Goal: Transaction & Acquisition: Book appointment/travel/reservation

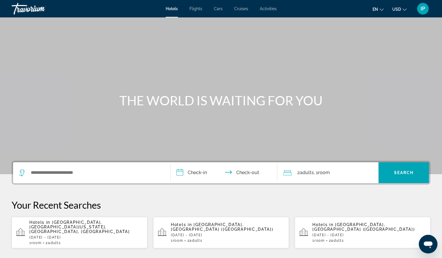
click at [66, 223] on span "[GEOGRAPHIC_DATA], [GEOGRAPHIC_DATA][US_STATE], [GEOGRAPHIC_DATA], [GEOGRAPHIC_…" at bounding box center [79, 227] width 100 height 14
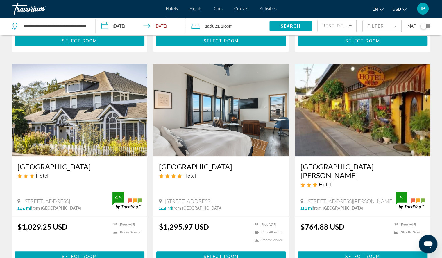
scroll to position [211, 0]
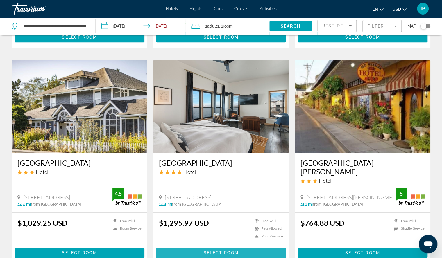
click at [222, 251] on span "Select Room" at bounding box center [220, 253] width 35 height 5
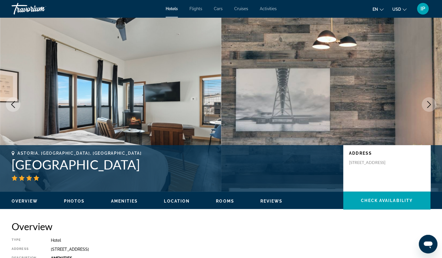
click at [428, 105] on icon "Next image" at bounding box center [428, 104] width 7 height 7
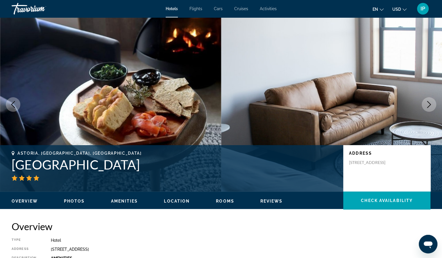
click at [430, 106] on icon "Next image" at bounding box center [428, 104] width 7 height 7
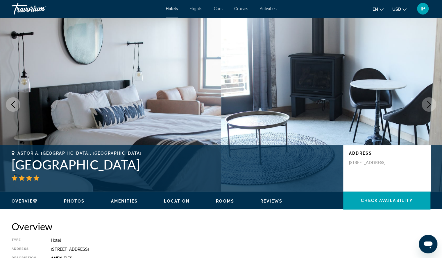
click at [430, 106] on icon "Next image" at bounding box center [429, 104] width 4 height 7
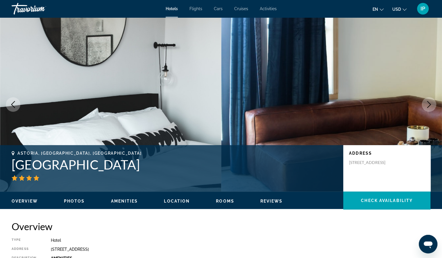
click at [430, 106] on icon "Next image" at bounding box center [429, 104] width 4 height 7
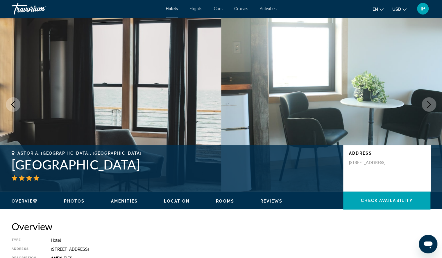
click at [430, 106] on icon "Next image" at bounding box center [429, 104] width 4 height 7
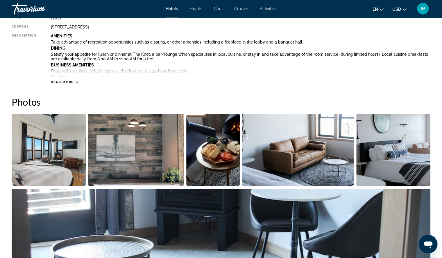
scroll to position [262, 0]
